Goal: Check status: Check status

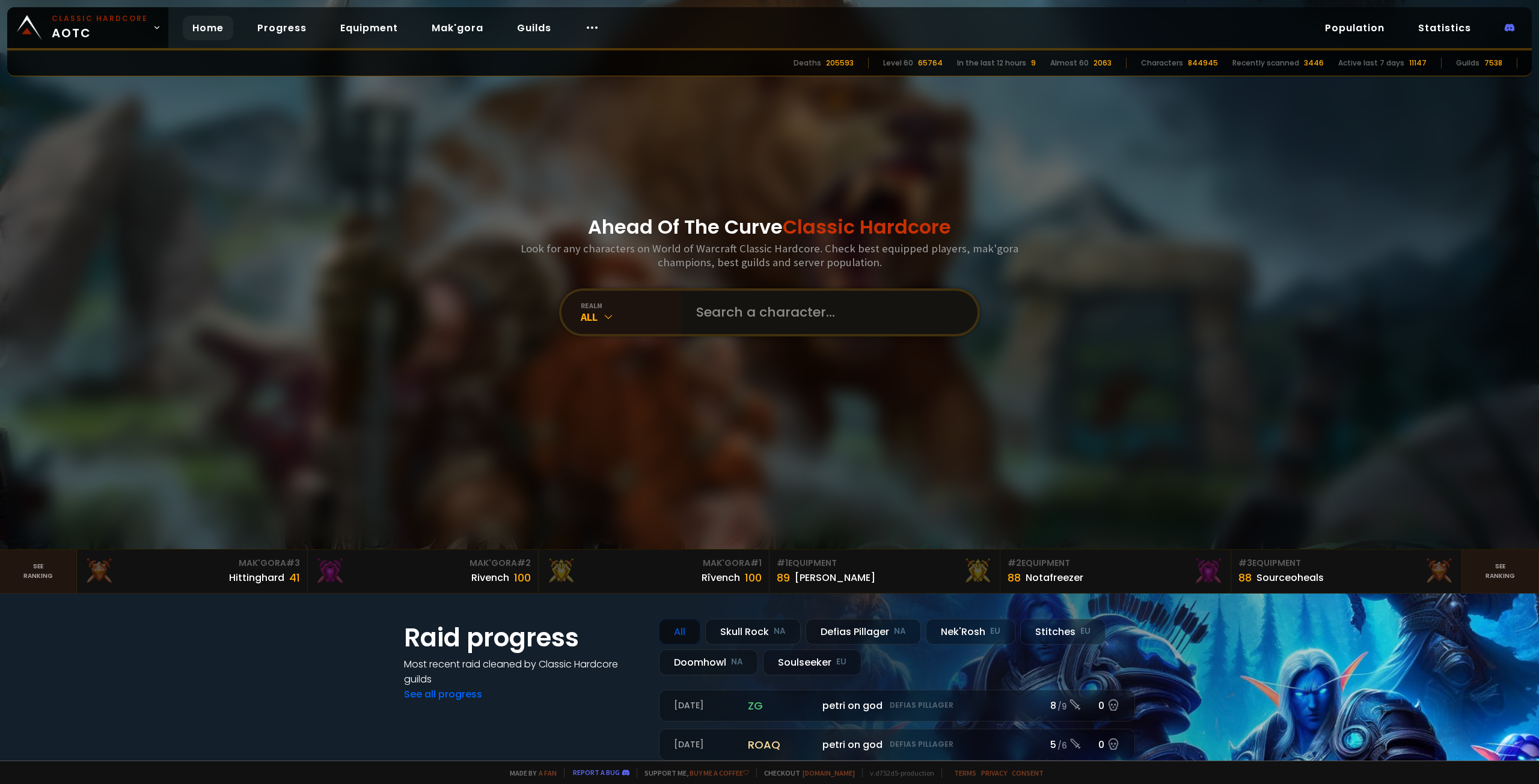
click at [741, 301] on input "text" at bounding box center [825, 312] width 274 height 43
paste input "Jólvanezígy"
type input "Jólvanezígy"
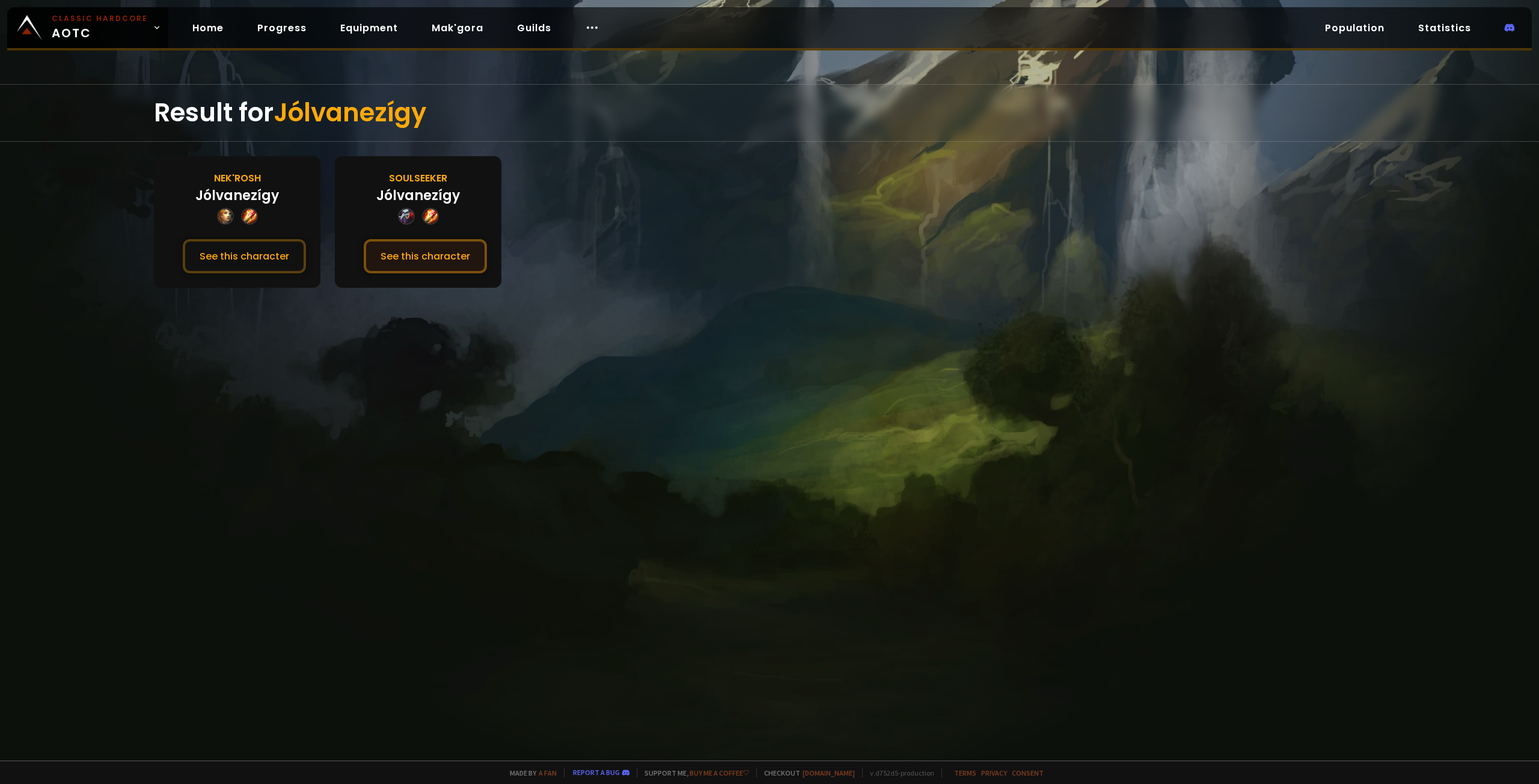
click at [446, 260] on button "See this character" at bounding box center [425, 256] width 123 height 34
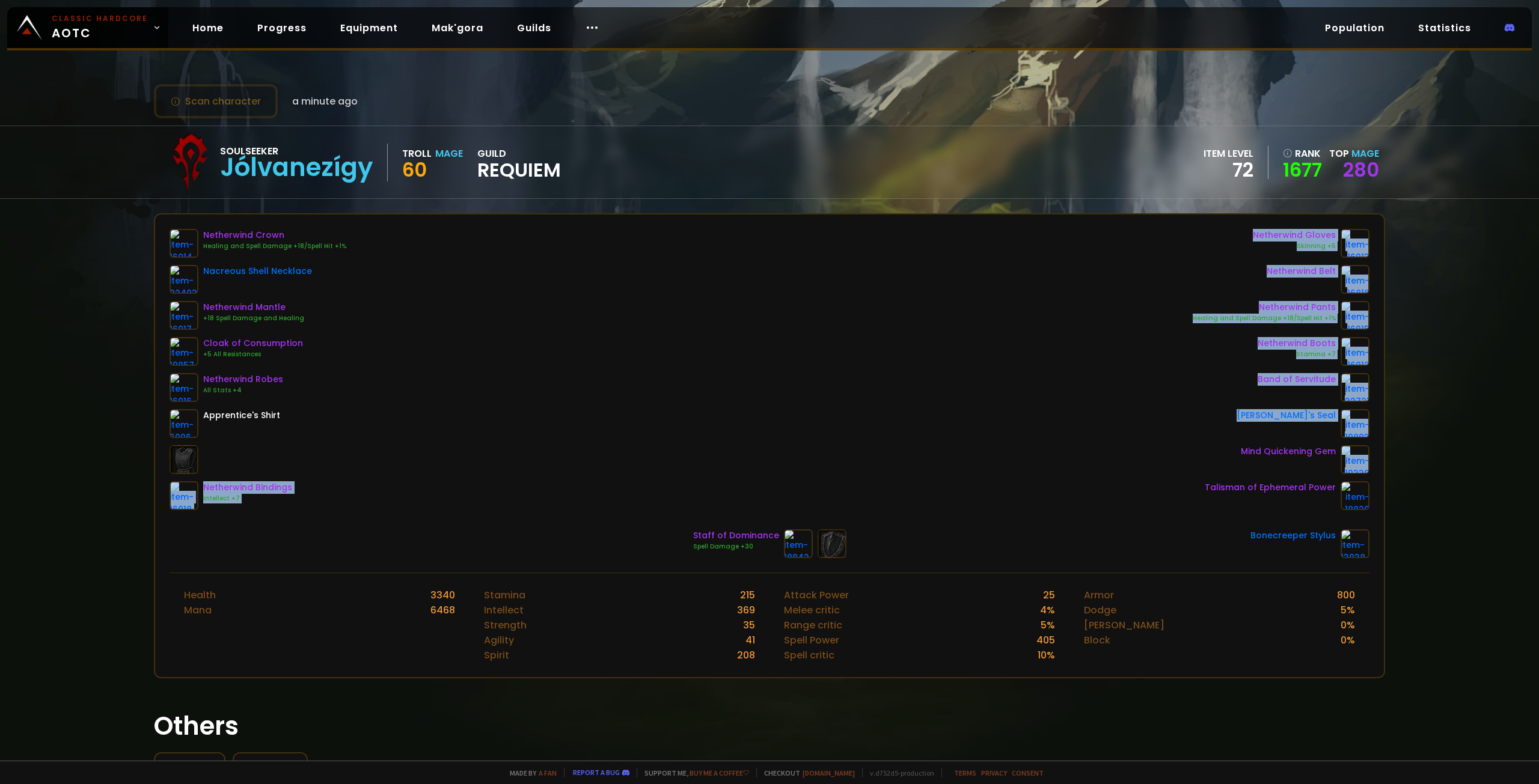
drag, startPoint x: 734, startPoint y: 468, endPoint x: 678, endPoint y: 470, distance: 56.0
click at [681, 471] on div "Netherwind Crown Healing and Spell Damage +18/Spell Hit +1% Nacreous Shell Neck…" at bounding box center [769, 369] width 1200 height 281
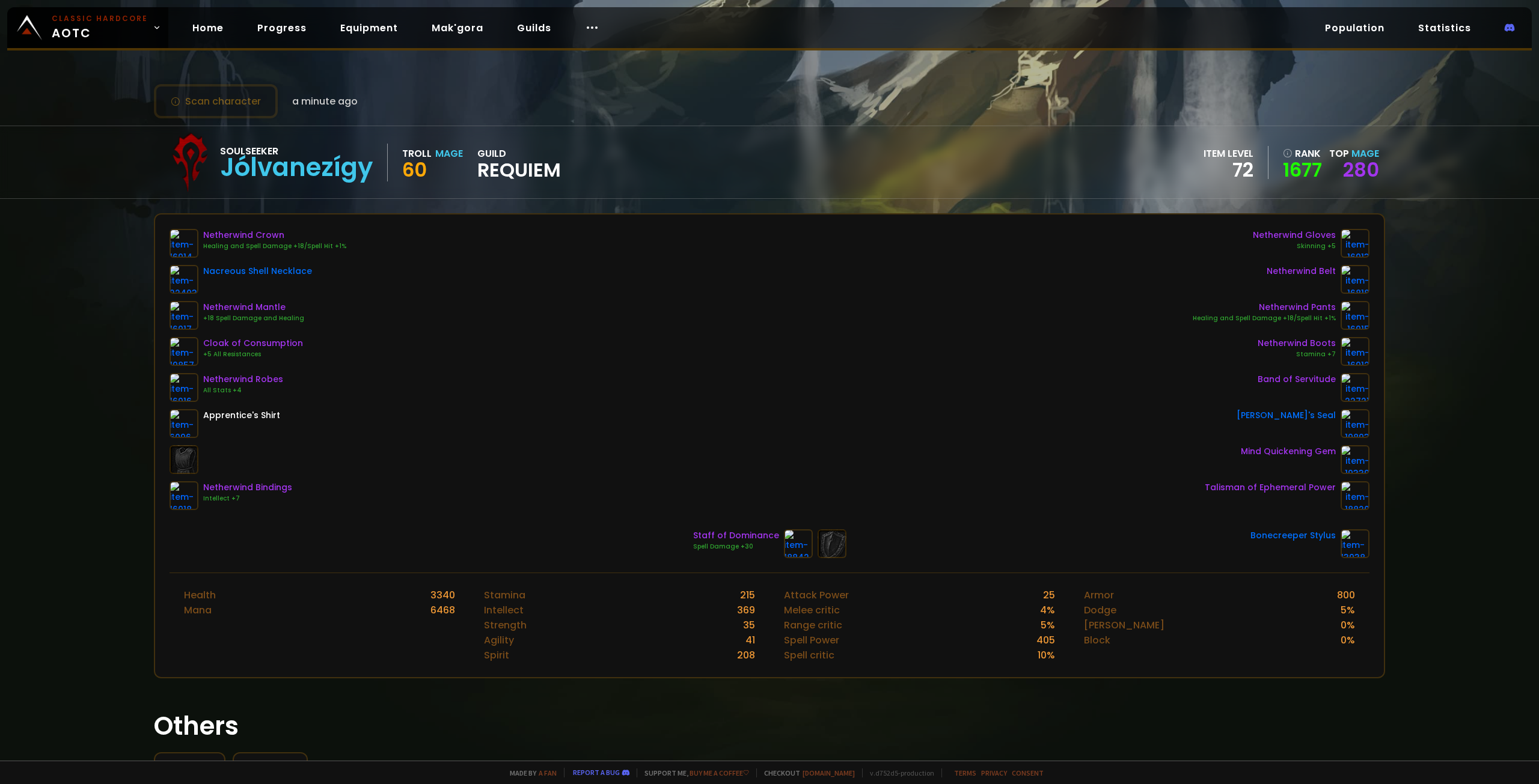
click at [497, 425] on div "Netherwind Crown Healing and Spell Damage +18/Spell Hit +1% Nacreous Shell Neck…" at bounding box center [769, 369] width 1200 height 281
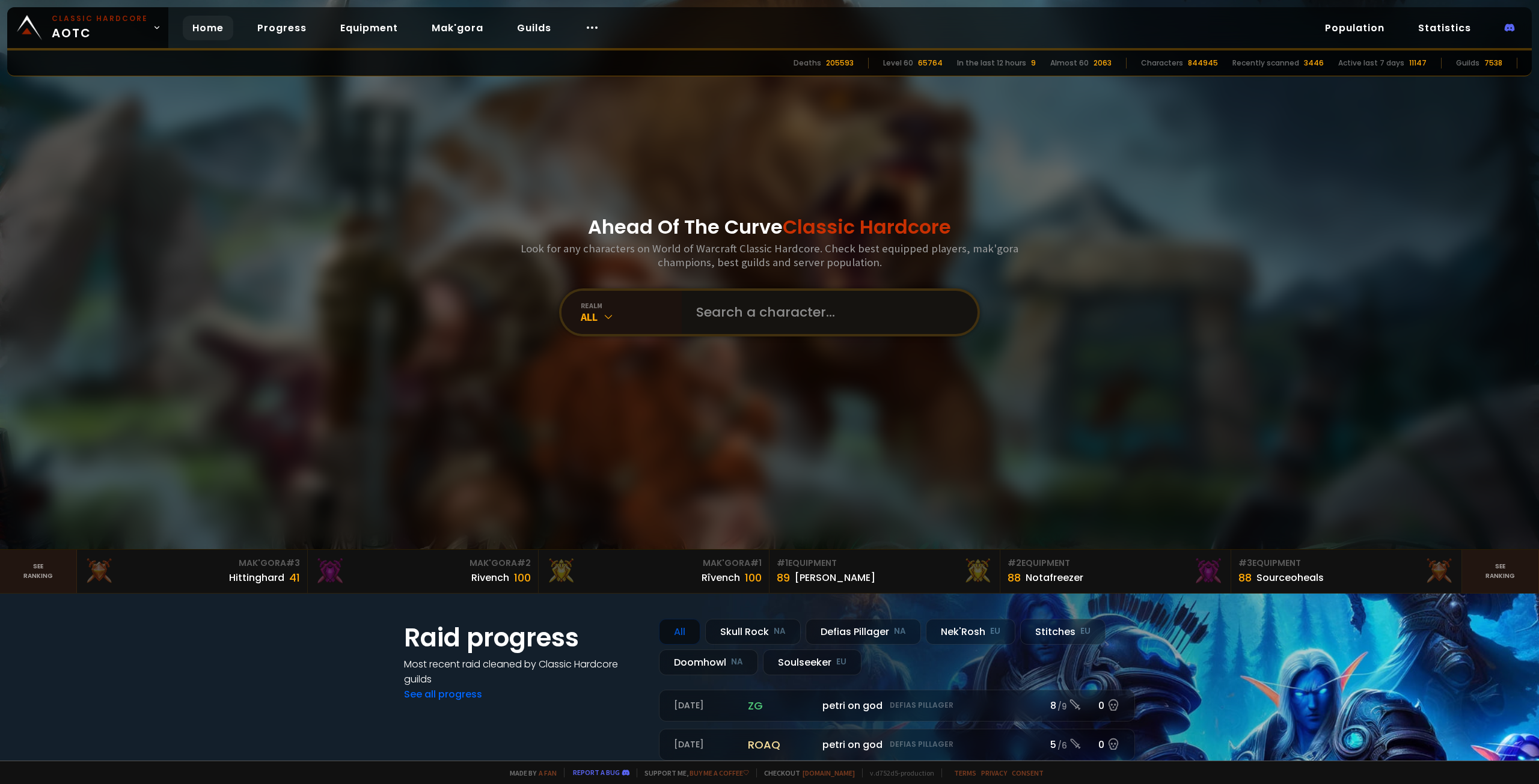
click at [747, 295] on input "text" at bounding box center [825, 312] width 274 height 43
paste input "Xehla"
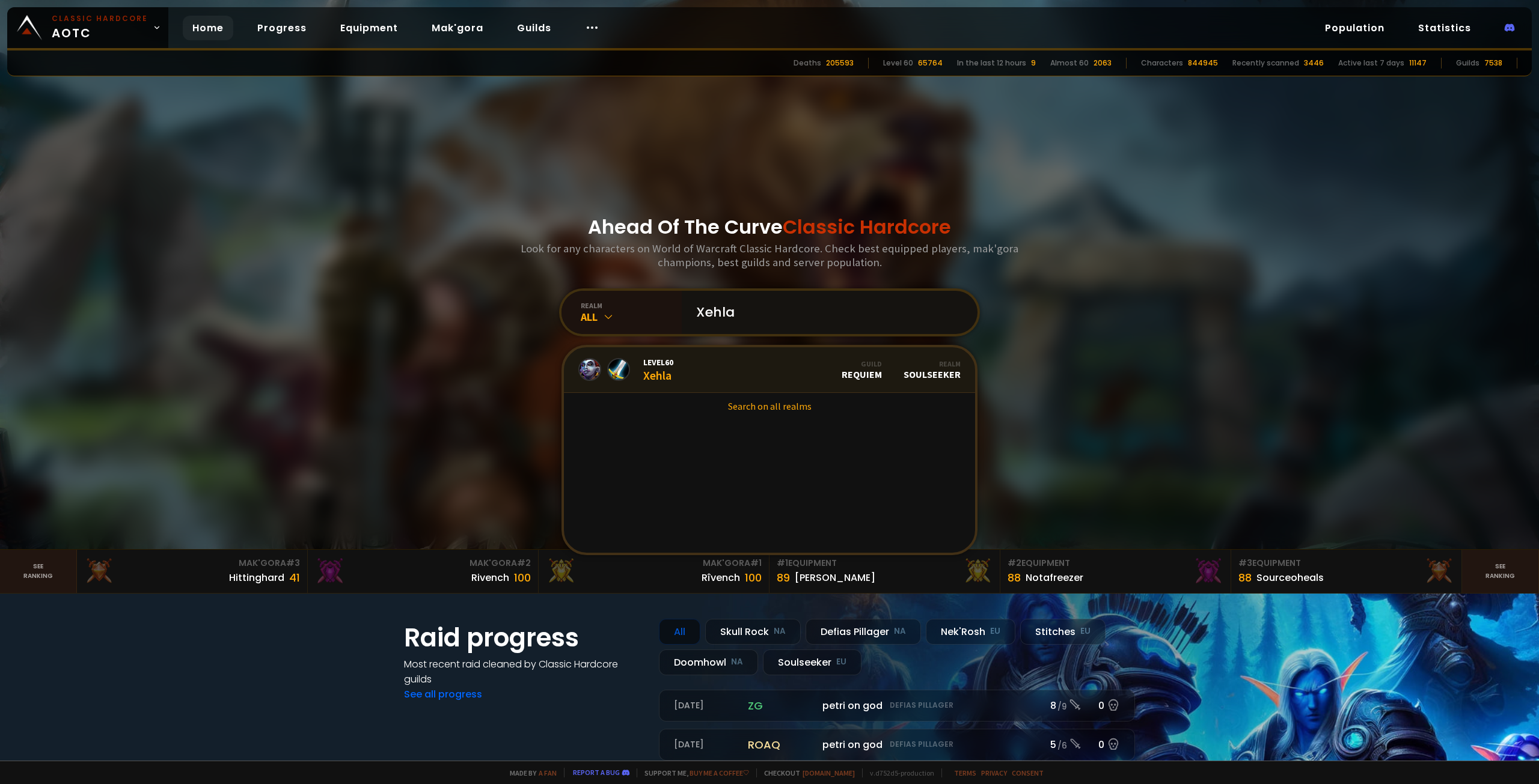
type input "Xehla"
click at [762, 369] on link "Level 60 Xehla Guild Requiem Realm Soulseeker" at bounding box center [769, 370] width 411 height 46
